Goal: Task Accomplishment & Management: Manage account settings

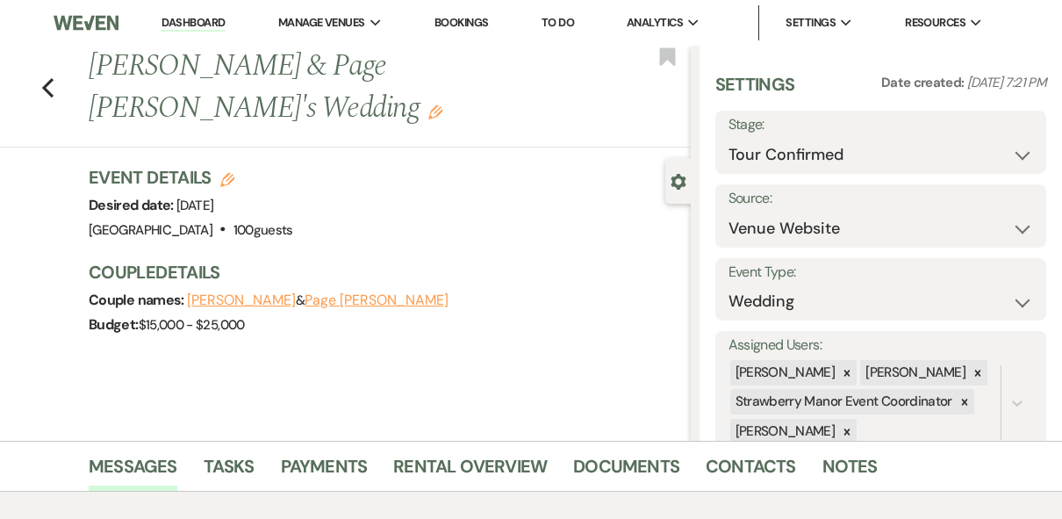
select select "4"
select select "5"
click at [931, 156] on select "Inquiry Follow Up Tour Requested Tour Confirmed Toured Proposal Sent Booked Lost" at bounding box center [882, 155] width 306 height 34
select select "5"
click at [729, 138] on select "Inquiry Follow Up Tour Requested Tour Confirmed Toured Proposal Sent Booked Lost" at bounding box center [882, 155] width 306 height 34
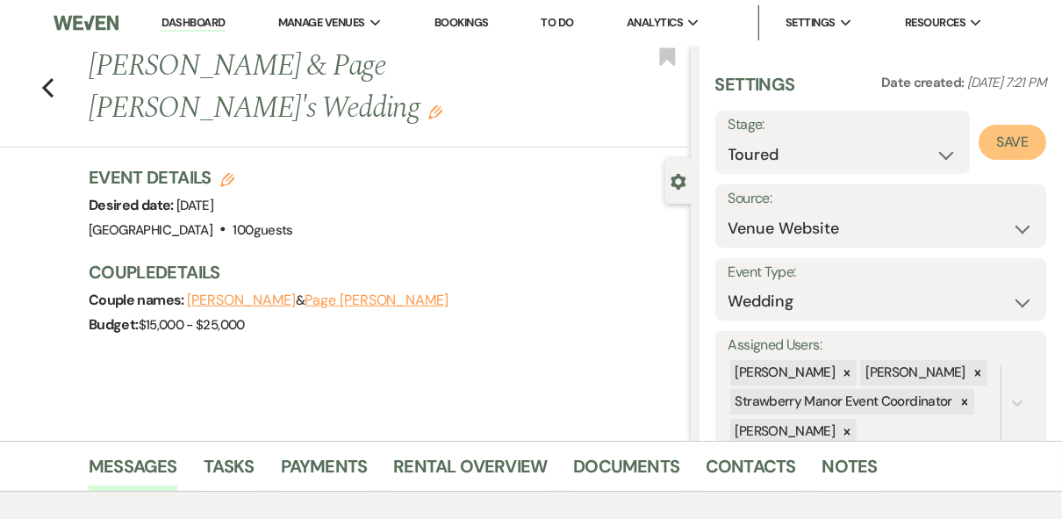
click at [995, 141] on button "Save" at bounding box center [1013, 142] width 68 height 35
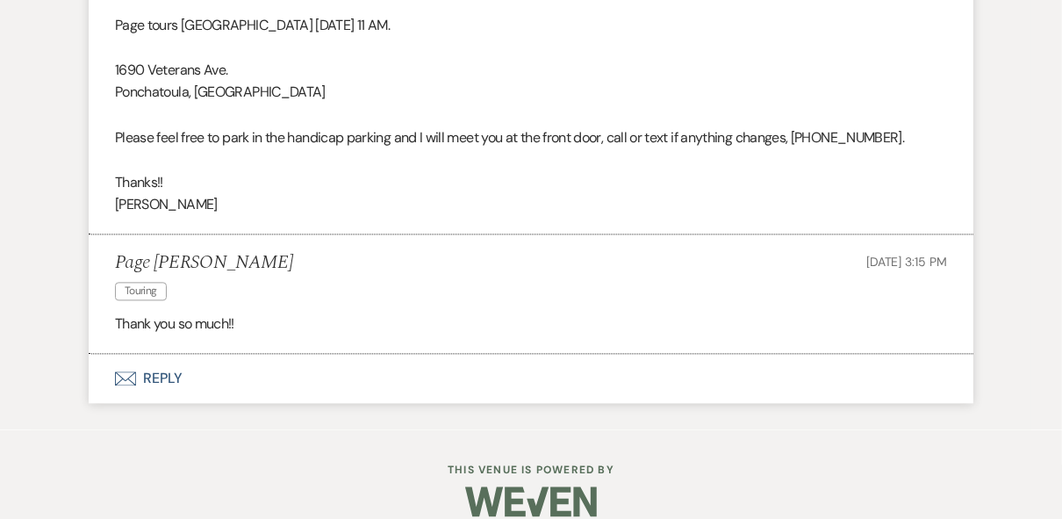
scroll to position [2501, 0]
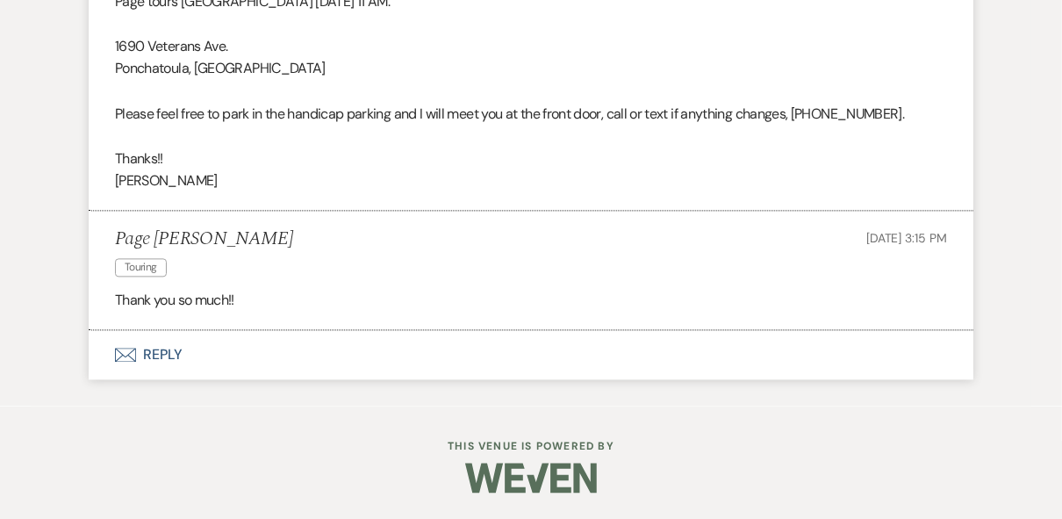
click at [155, 352] on button "Envelope Reply" at bounding box center [531, 354] width 885 height 49
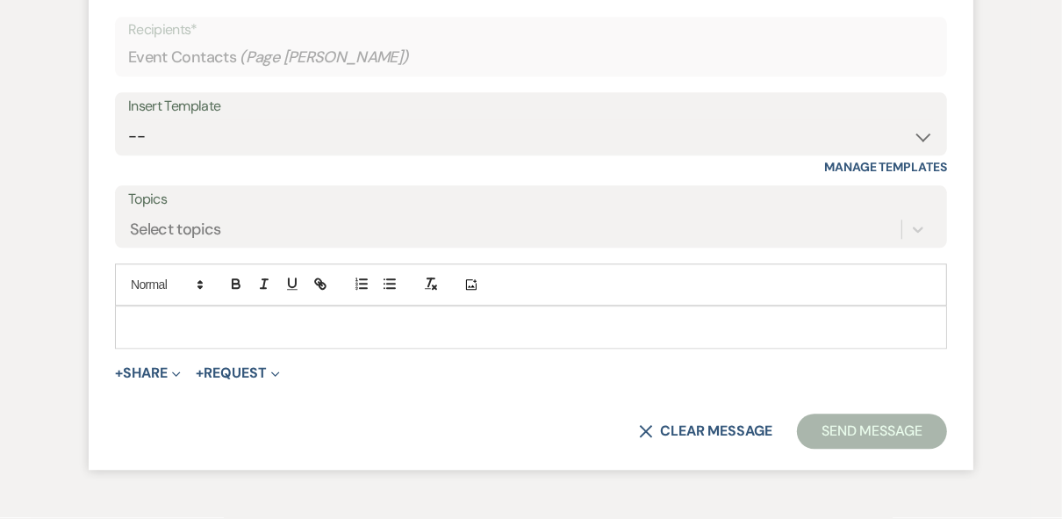
scroll to position [2851, 0]
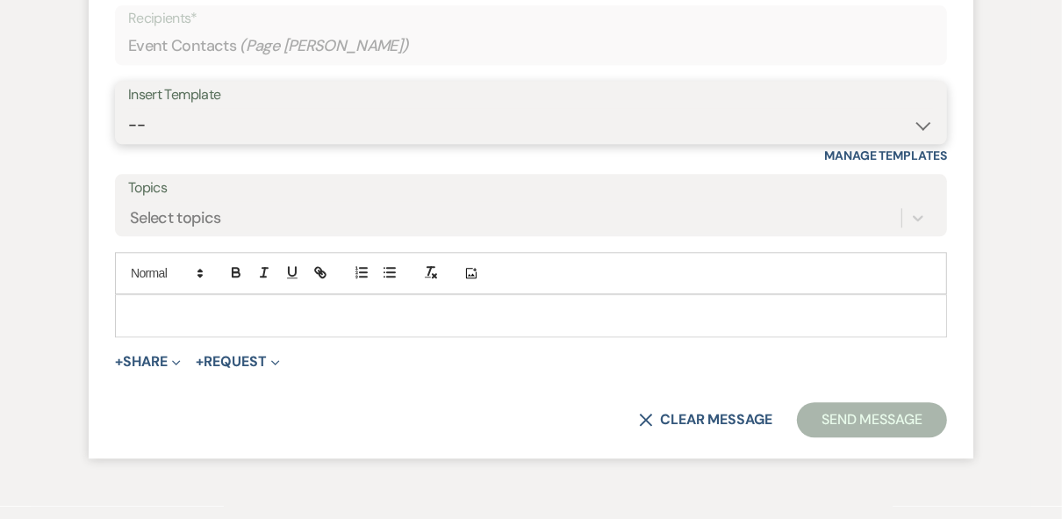
click at [203, 142] on select "-- Weven Planning Portal Introduction (Booked Events) Private Party Inquiry Res…" at bounding box center [531, 125] width 806 height 34
select select "4782"
click at [128, 142] on select "-- Weven Planning Portal Introduction (Booked Events) Private Party Inquiry Res…" at bounding box center [531, 125] width 806 height 34
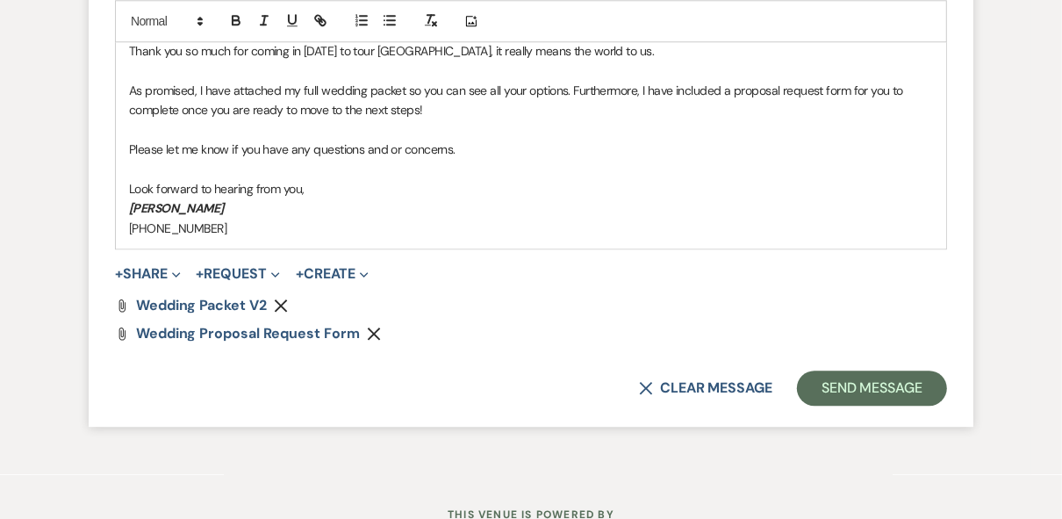
scroll to position [3203, 0]
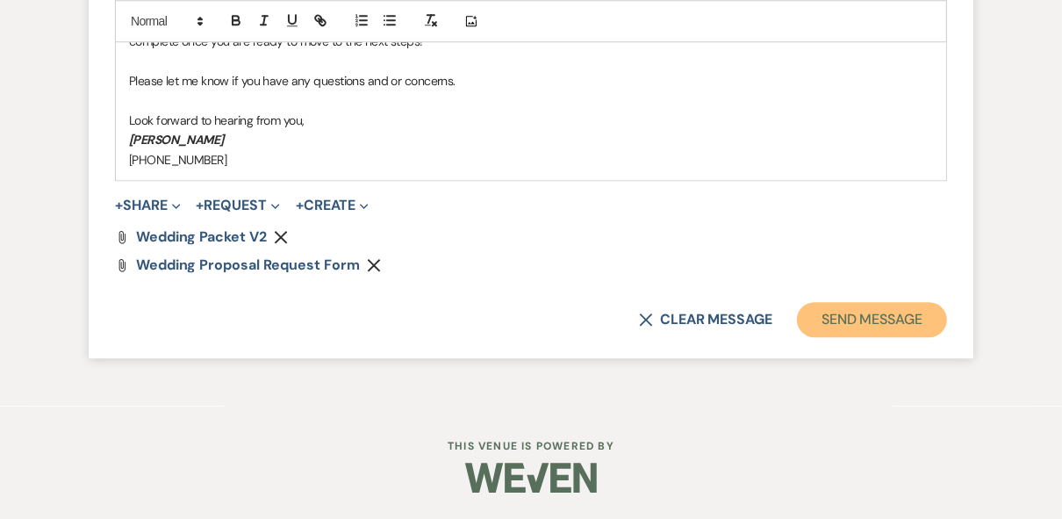
click at [895, 337] on button "Send Message" at bounding box center [872, 319] width 150 height 35
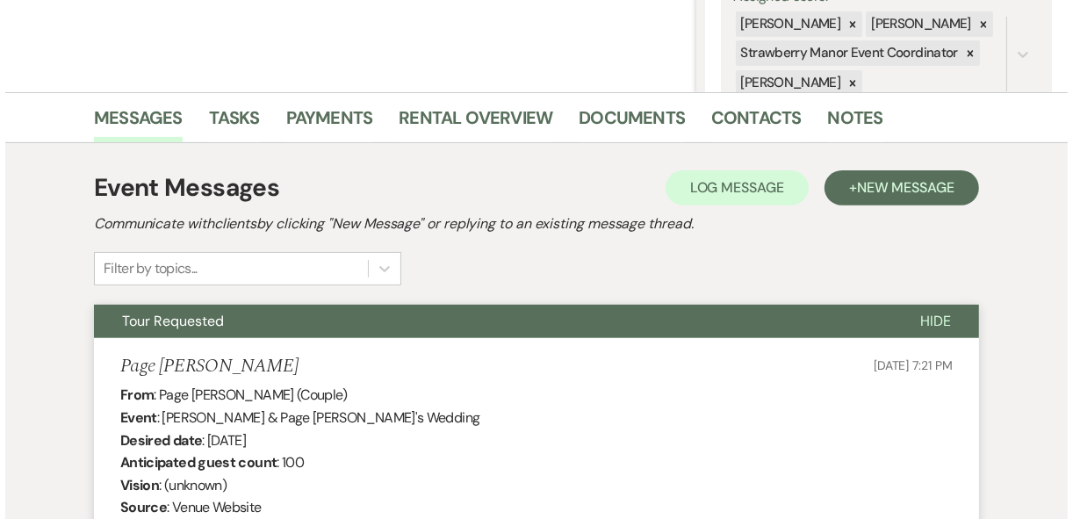
scroll to position [0, 0]
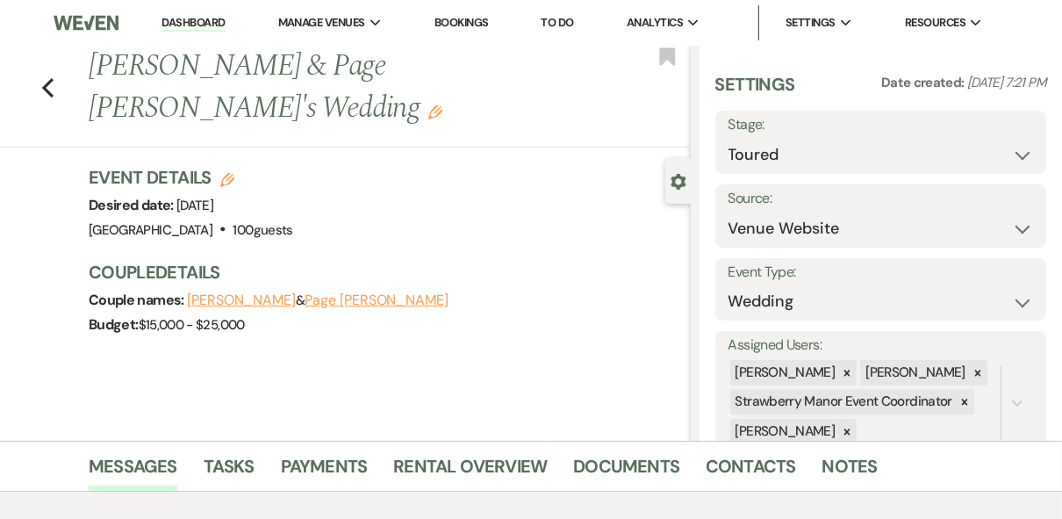
click at [232, 173] on icon "Edit" at bounding box center [227, 180] width 14 height 14
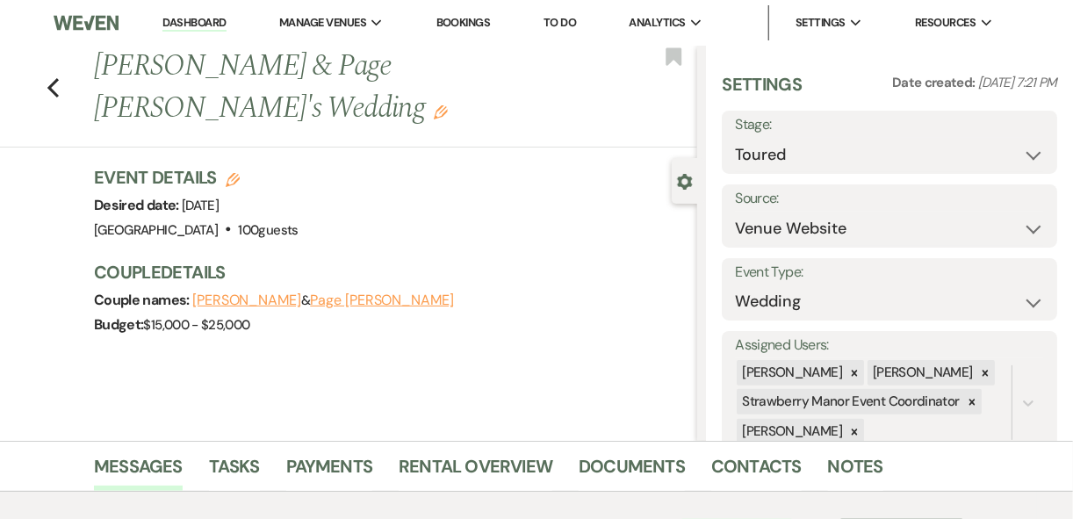
select select "597"
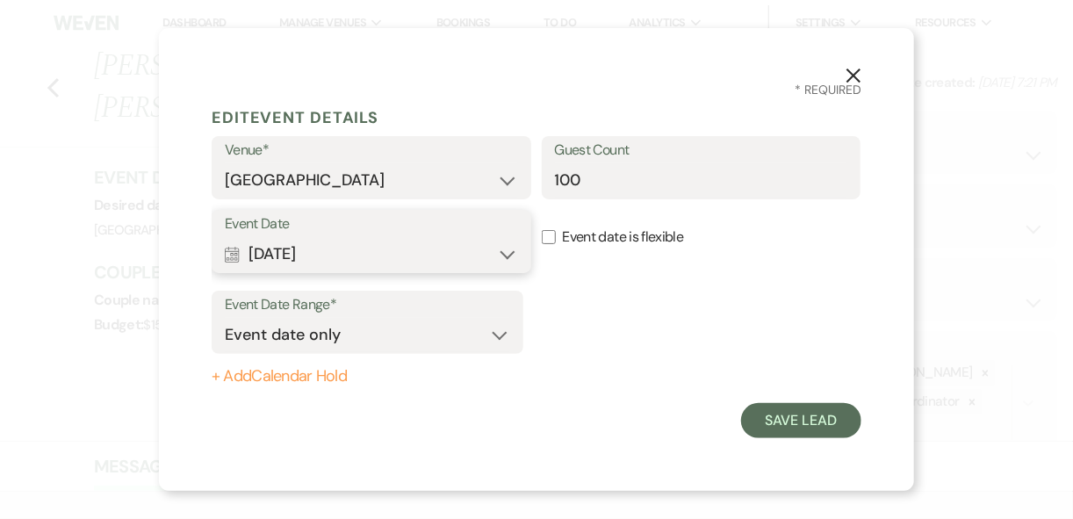
click at [516, 248] on button "Calendar [DATE] Expand" at bounding box center [371, 253] width 293 height 35
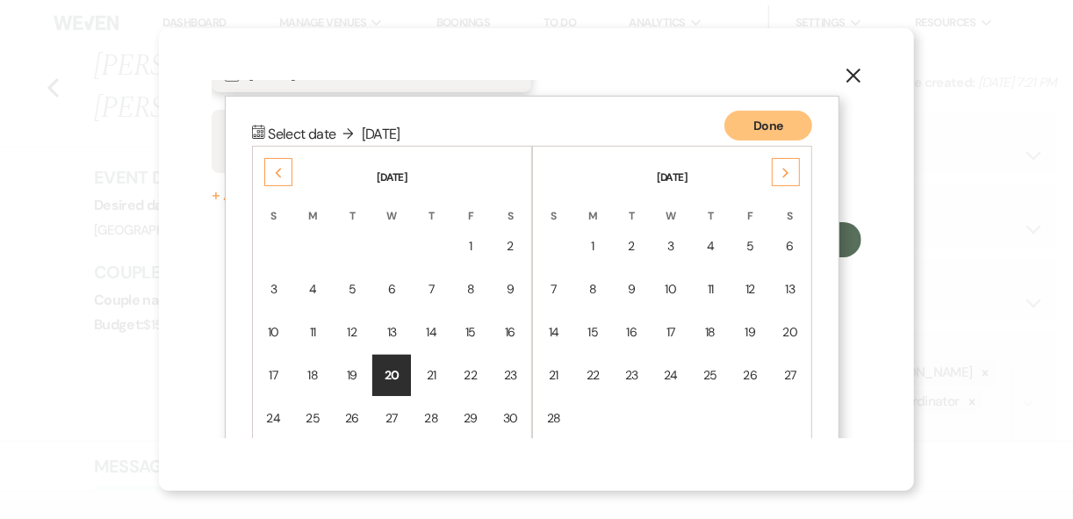
scroll to position [222, 0]
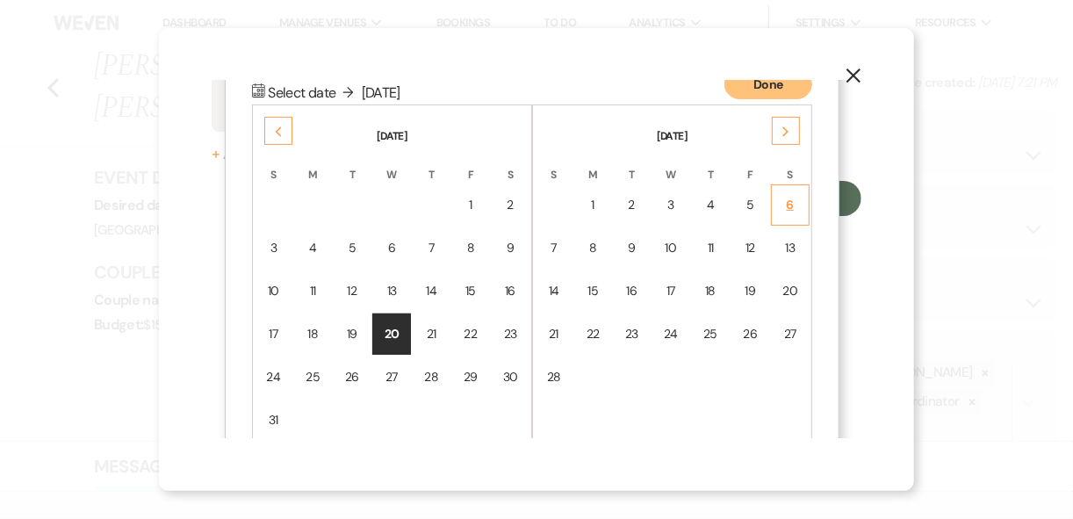
click at [801, 206] on td "6" at bounding box center [790, 204] width 39 height 41
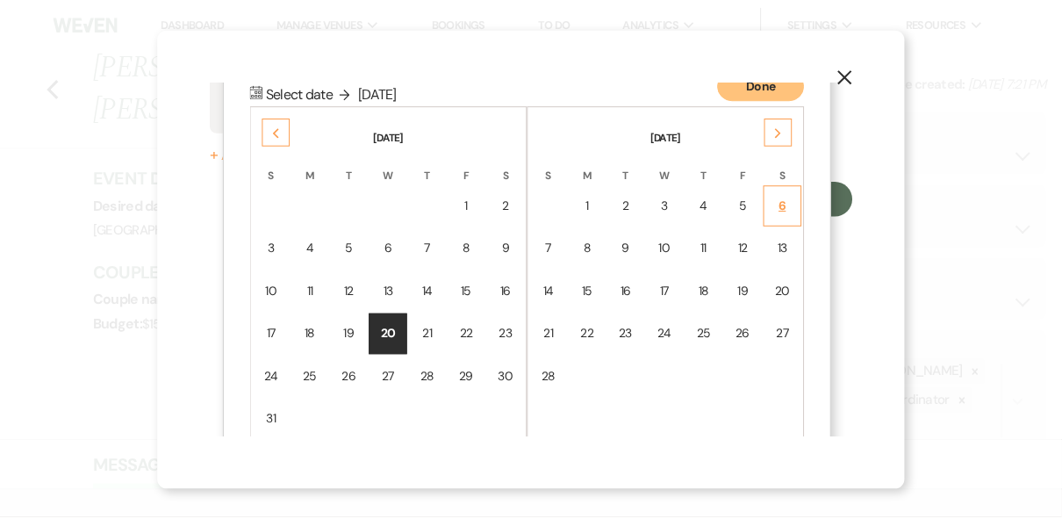
scroll to position [0, 0]
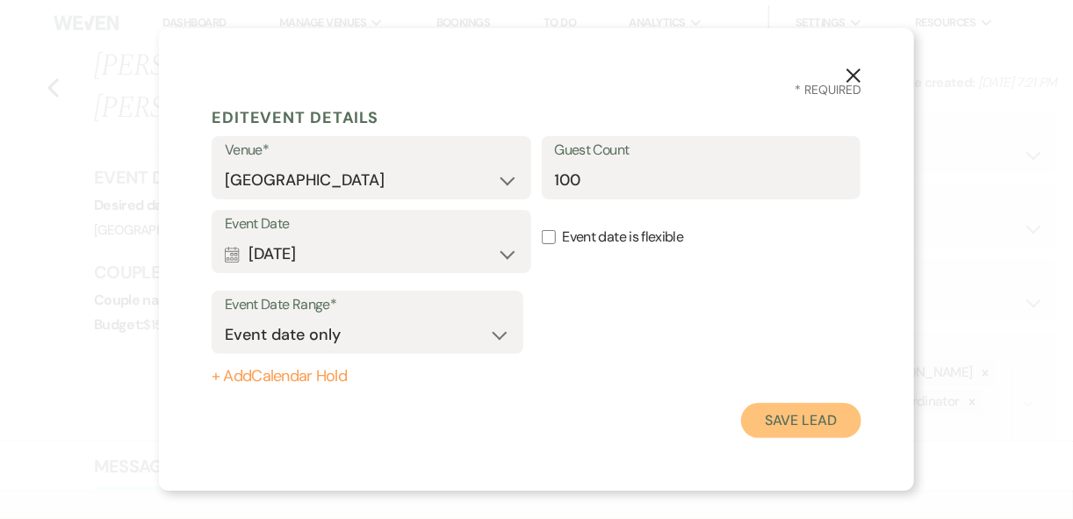
click at [803, 429] on button "Save Lead" at bounding box center [801, 420] width 120 height 35
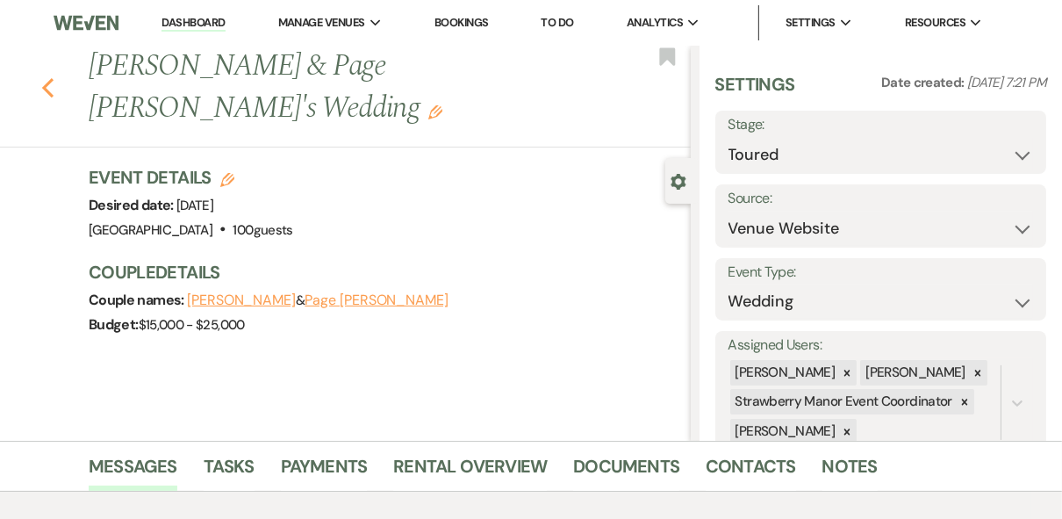
click at [51, 77] on icon "Previous" at bounding box center [47, 87] width 13 height 21
select select "5"
select select "4"
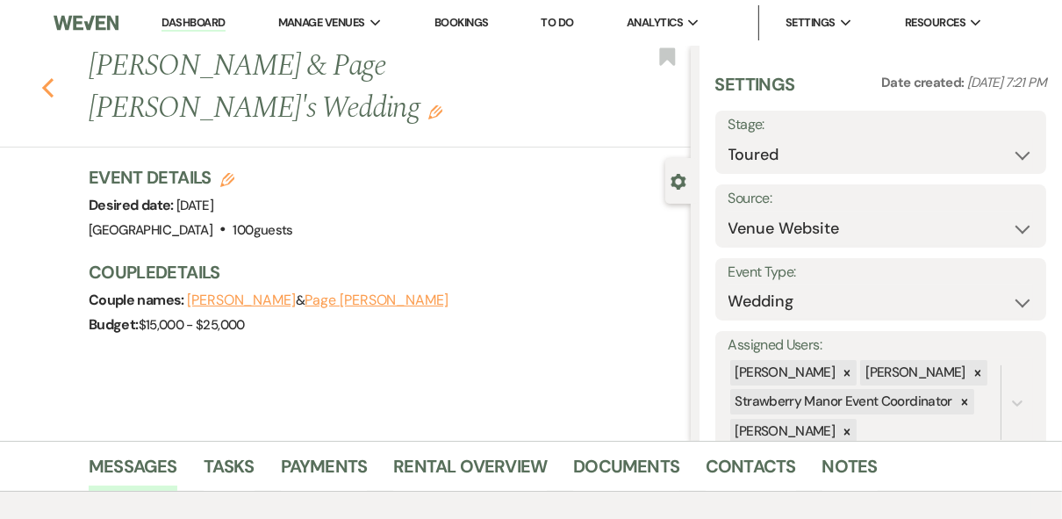
select select "4"
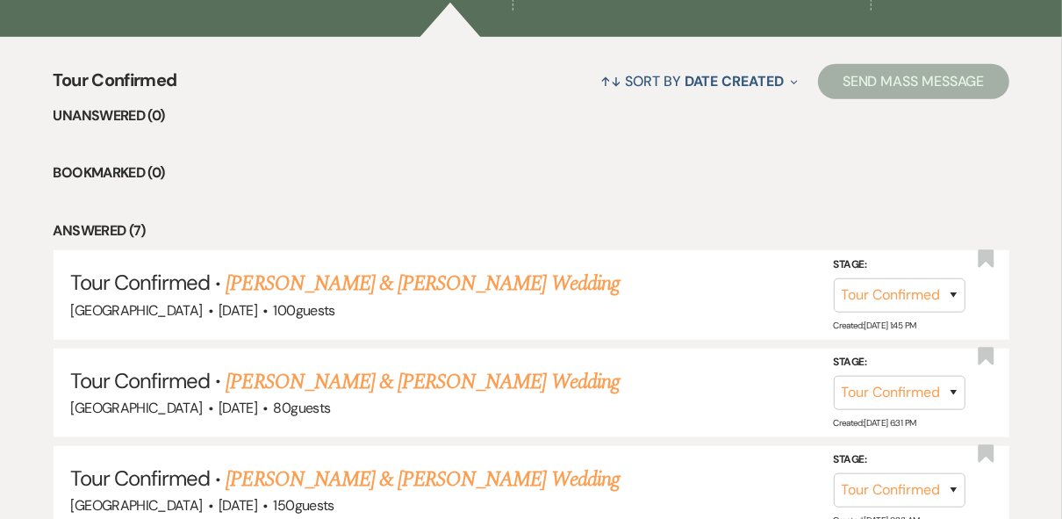
scroll to position [211, 0]
